Goal: Check status: Check status

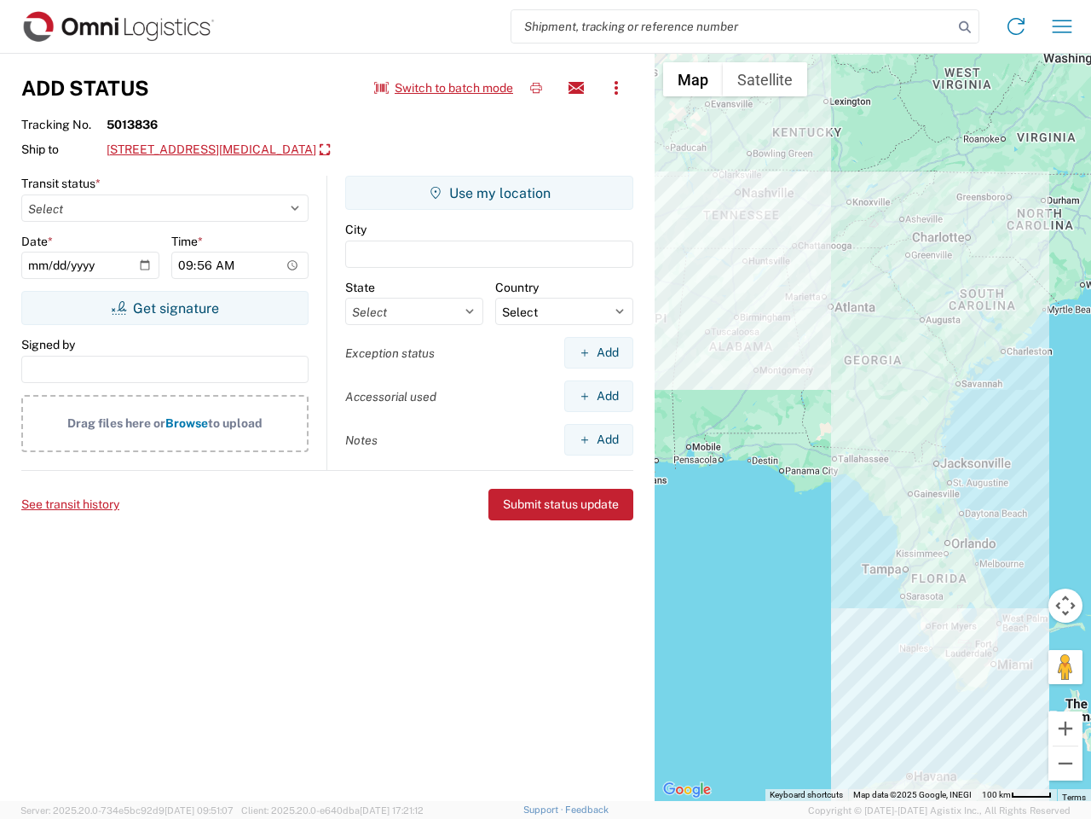
click at [732, 26] on input "search" at bounding box center [733, 26] width 442 height 32
click at [965, 27] on icon at bounding box center [965, 27] width 24 height 24
click at [1016, 26] on icon at bounding box center [1016, 26] width 27 height 27
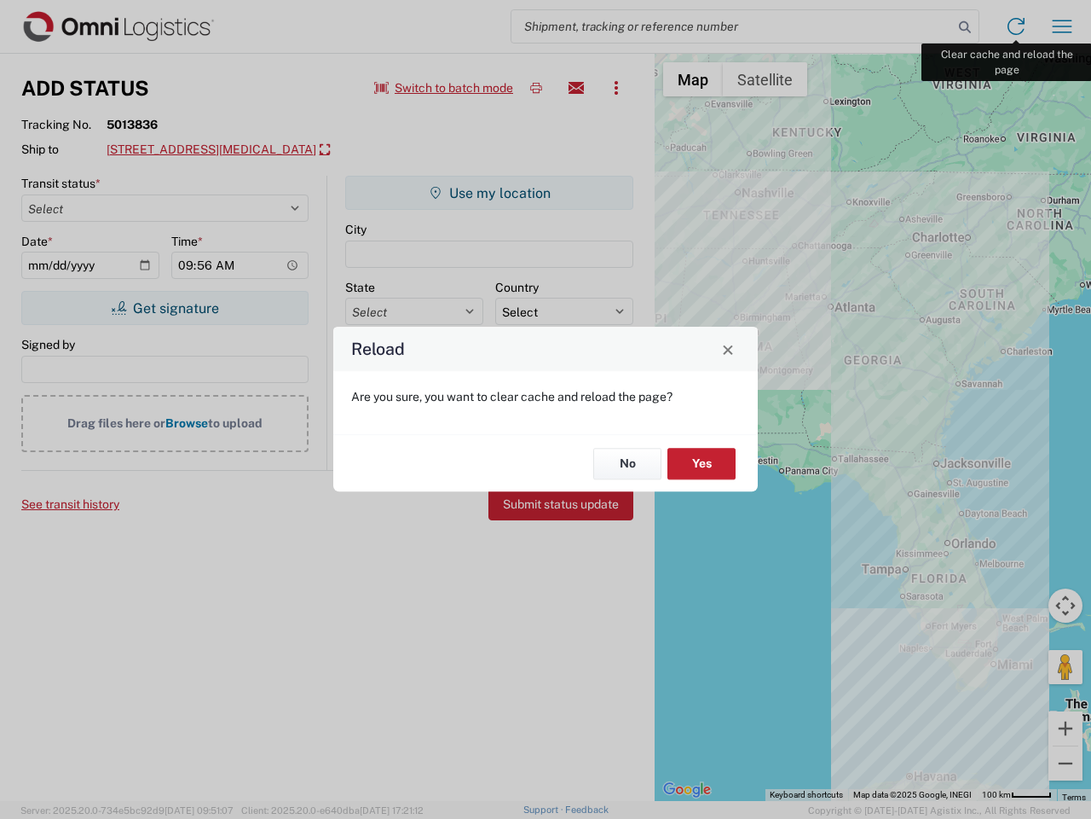
click at [1062, 26] on div "Reload Are you sure, you want to clear cache and reload the page? No Yes" at bounding box center [545, 409] width 1091 height 819
click at [444, 88] on div "Reload Are you sure, you want to clear cache and reload the page? No Yes" at bounding box center [545, 409] width 1091 height 819
click at [536, 88] on div "Reload Are you sure, you want to clear cache and reload the page? No Yes" at bounding box center [545, 409] width 1091 height 819
click at [576, 88] on div "Reload Are you sure, you want to clear cache and reload the page? No Yes" at bounding box center [545, 409] width 1091 height 819
click at [616, 88] on div "Reload Are you sure, you want to clear cache and reload the page? No Yes" at bounding box center [545, 409] width 1091 height 819
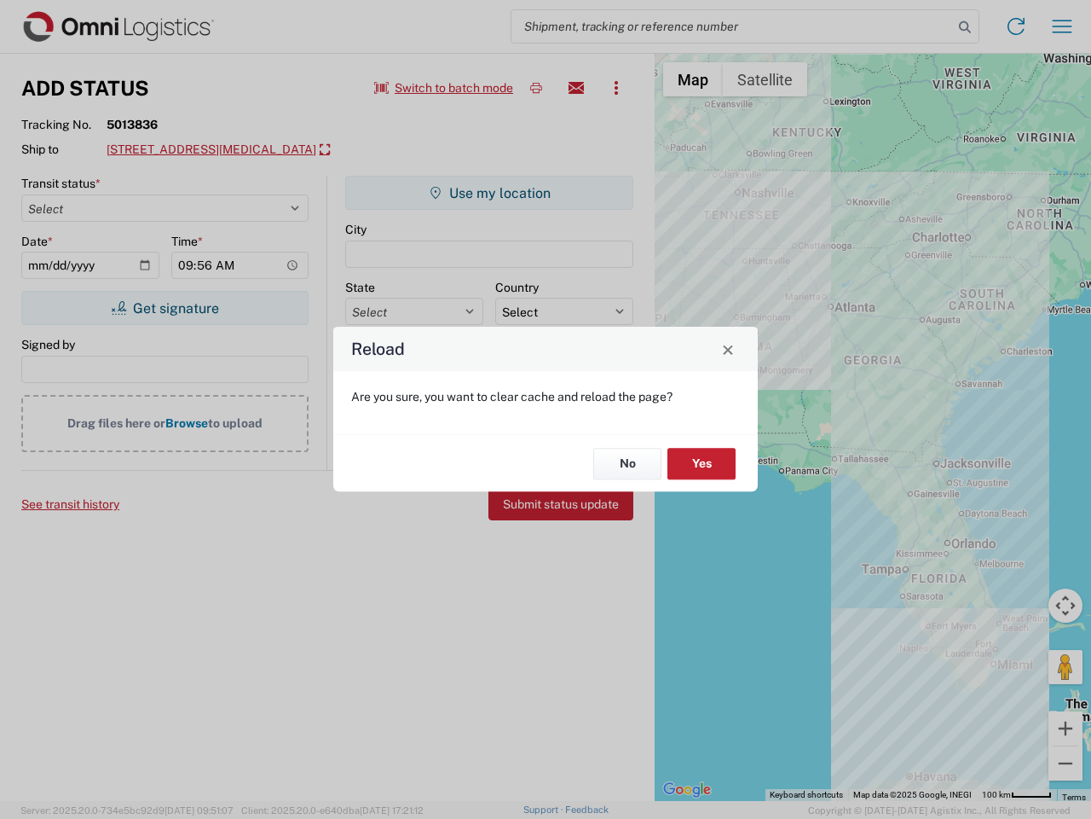
click at [223, 150] on div "Reload Are you sure, you want to clear cache and reload the page? No Yes" at bounding box center [545, 409] width 1091 height 819
click at [165, 308] on div "Reload Are you sure, you want to clear cache and reload the page? No Yes" at bounding box center [545, 409] width 1091 height 819
